Goal: Unclear

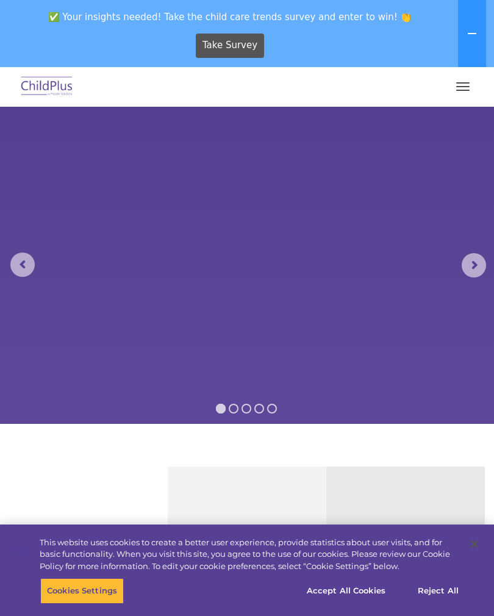
select select "MEDIUM"
click at [463, 85] on button "button" at bounding box center [463, 87] width 26 height 20
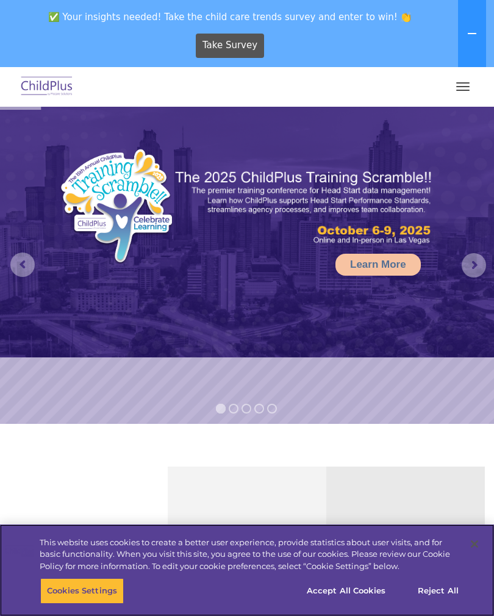
select select "MEDIUM"
